Goal: Book appointment/travel/reservation

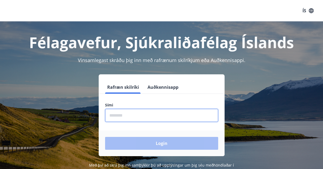
click at [177, 113] on input "phone" at bounding box center [161, 115] width 113 height 13
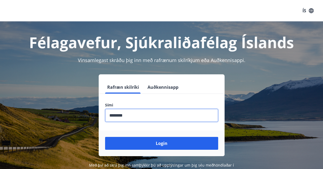
type input "********"
click at [105, 137] on button "Login" at bounding box center [161, 143] width 113 height 13
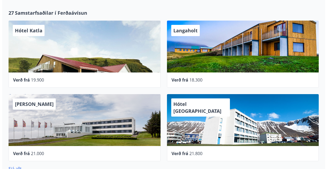
scroll to position [166, 0]
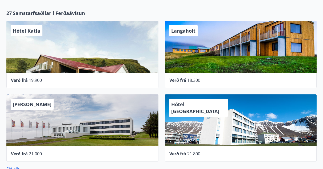
click at [85, 63] on div "Hótel Katla" at bounding box center [82, 47] width 152 height 52
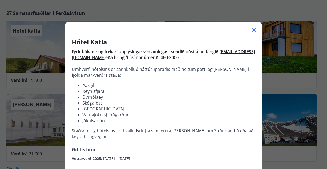
scroll to position [9, 0]
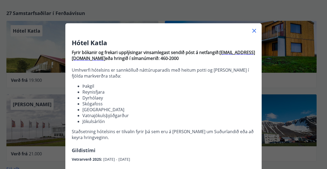
click at [251, 34] on div at bounding box center [163, 28] width 196 height 11
click at [252, 32] on icon at bounding box center [254, 30] width 6 height 6
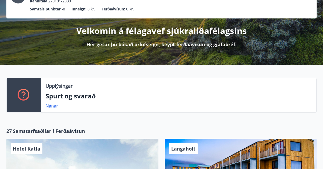
scroll to position [0, 0]
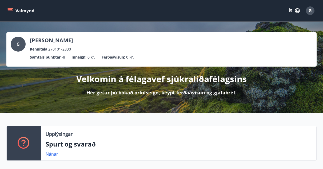
click at [8, 8] on icon "menu" at bounding box center [11, 8] width 6 height 1
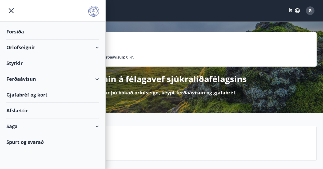
click at [93, 77] on div "Ferðaávísun" at bounding box center [52, 79] width 93 height 16
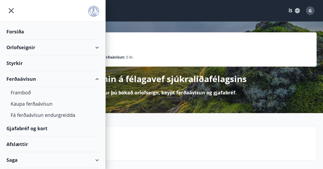
click at [94, 49] on div "Orlofseignir" at bounding box center [52, 47] width 93 height 16
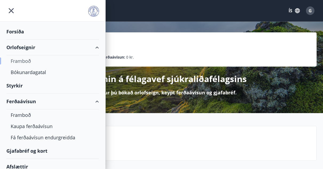
click at [38, 61] on div "Framboð" at bounding box center [53, 60] width 84 height 11
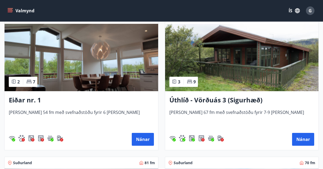
scroll to position [974, 0]
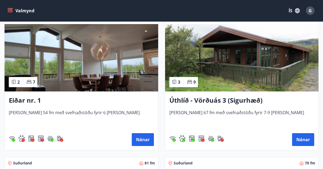
click at [237, 58] on img at bounding box center [242, 57] width 154 height 67
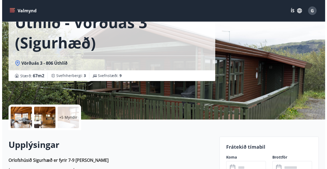
scroll to position [40, 0]
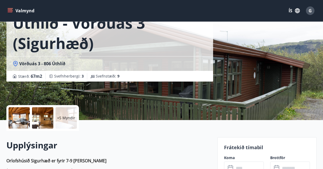
click at [27, 117] on div at bounding box center [19, 117] width 21 height 21
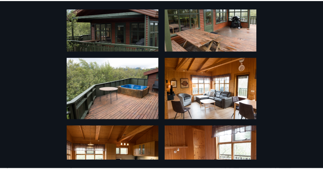
scroll to position [0, 0]
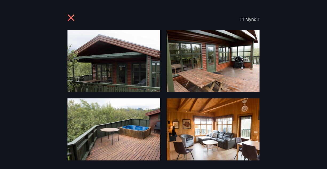
click at [73, 18] on icon at bounding box center [71, 18] width 9 height 9
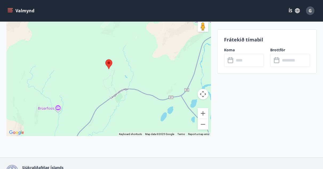
scroll to position [979, 0]
click at [203, 118] on button "Zoom out" at bounding box center [203, 123] width 11 height 11
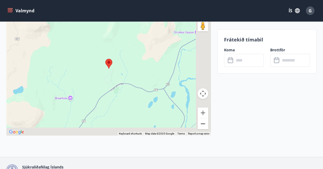
click at [203, 118] on button "Zoom out" at bounding box center [203, 123] width 11 height 11
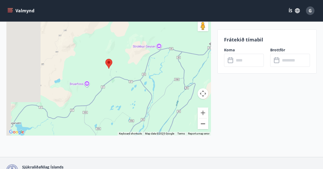
click at [203, 118] on button "Zoom out" at bounding box center [203, 123] width 11 height 11
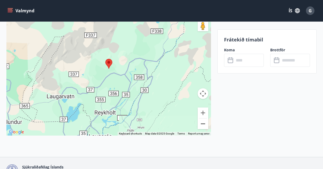
click at [203, 118] on button "Zoom out" at bounding box center [203, 123] width 11 height 11
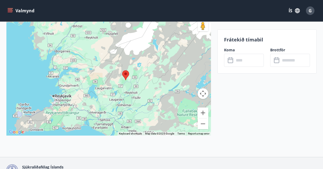
drag, startPoint x: 114, startPoint y: 88, endPoint x: 131, endPoint y: 99, distance: 20.4
click at [131, 99] on div at bounding box center [108, 68] width 205 height 133
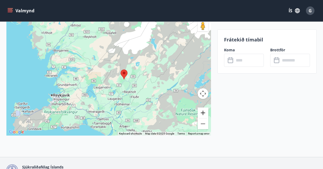
click at [203, 107] on button "Zoom in" at bounding box center [203, 112] width 11 height 11
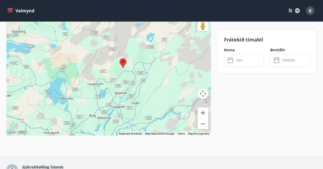
drag, startPoint x: 162, startPoint y: 97, endPoint x: 144, endPoint y: 73, distance: 29.7
click at [144, 73] on div at bounding box center [108, 68] width 205 height 133
click at [107, 73] on div at bounding box center [108, 68] width 205 height 133
click at [205, 107] on button "Zoom in" at bounding box center [203, 112] width 11 height 11
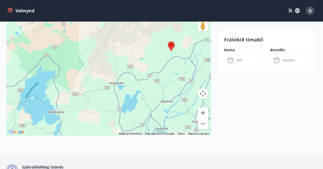
drag, startPoint x: 160, startPoint y: 76, endPoint x: 194, endPoint y: 62, distance: 37.4
click at [194, 62] on div at bounding box center [108, 68] width 205 height 133
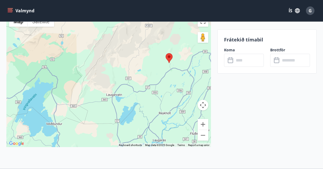
scroll to position [967, 0]
click at [229, 63] on icon at bounding box center [231, 60] width 6 height 6
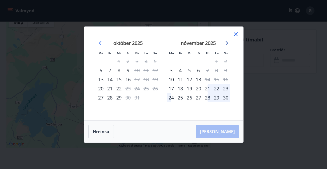
click at [226, 44] on icon "Move forward to switch to the next month." at bounding box center [226, 43] width 6 height 6
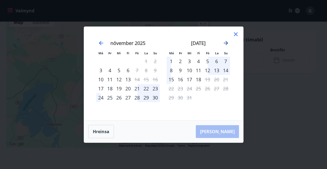
click at [225, 41] on icon "Move forward to switch to the next month." at bounding box center [226, 43] width 6 height 6
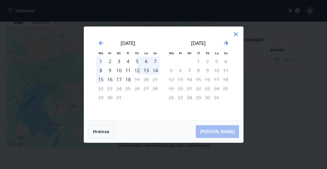
click at [225, 41] on icon "Move forward to switch to the next month." at bounding box center [226, 43] width 6 height 6
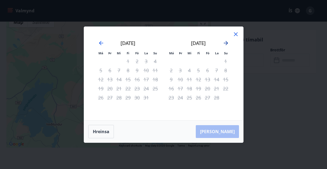
click at [225, 45] on icon "Move forward to switch to the next month." at bounding box center [226, 43] width 6 height 6
click at [235, 34] on icon at bounding box center [235, 34] width 1 height 1
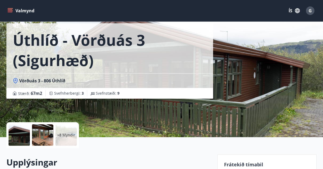
scroll to position [23, 0]
